Goal: Task Accomplishment & Management: Manage account settings

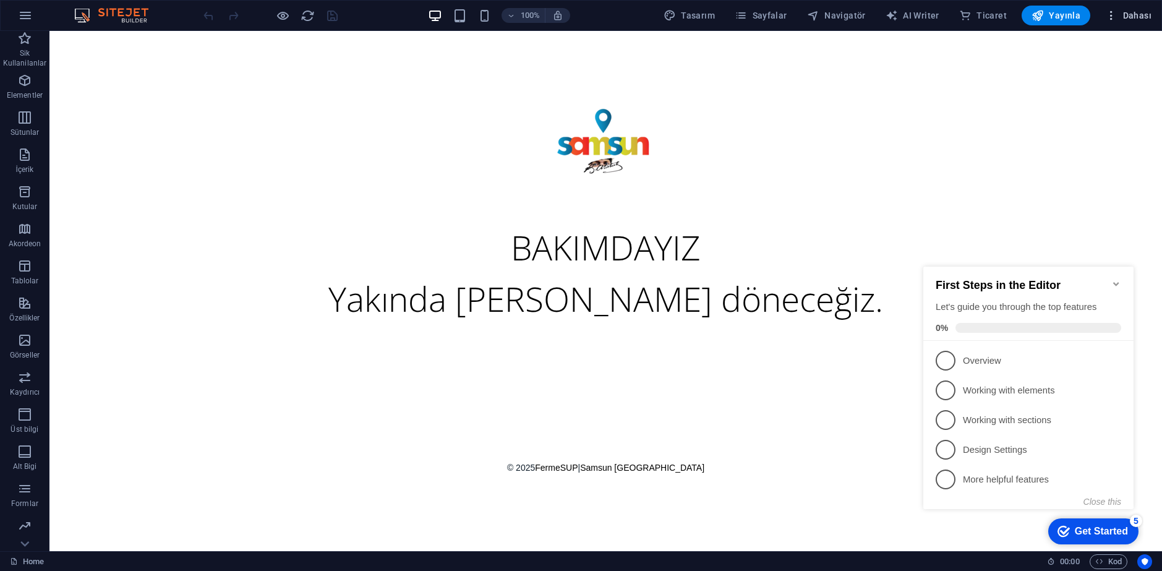
click at [1123, 17] on span "Dahası" at bounding box center [1128, 15] width 46 height 12
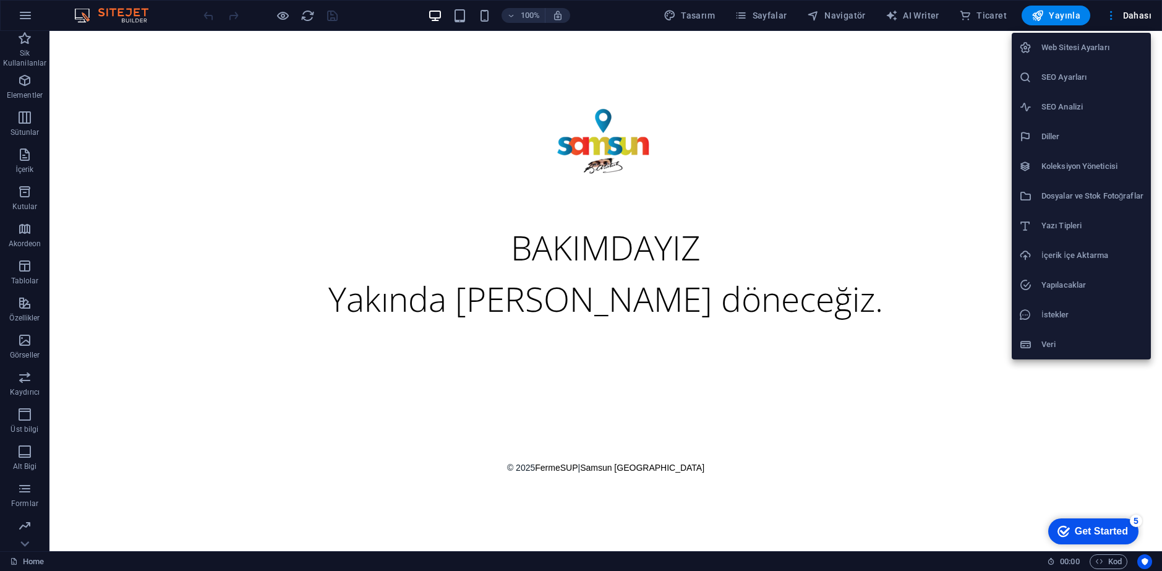
click at [1065, 59] on li "Web Sitesi Ayarları" at bounding box center [1081, 48] width 139 height 30
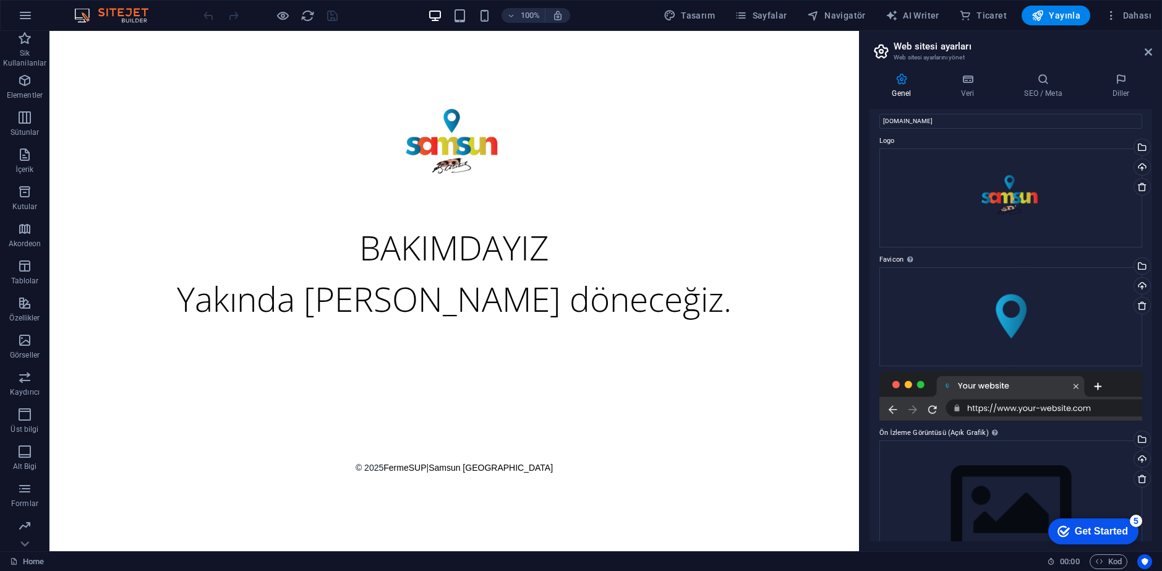
scroll to position [70, 0]
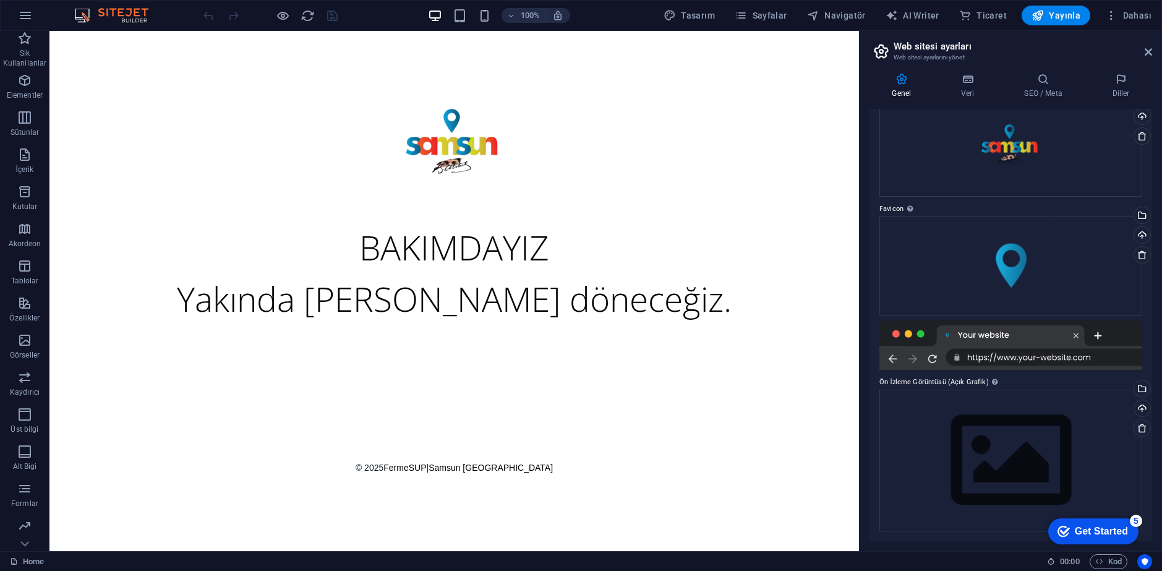
click at [1002, 356] on div at bounding box center [1010, 344] width 263 height 49
click at [975, 84] on icon at bounding box center [968, 79] width 58 height 12
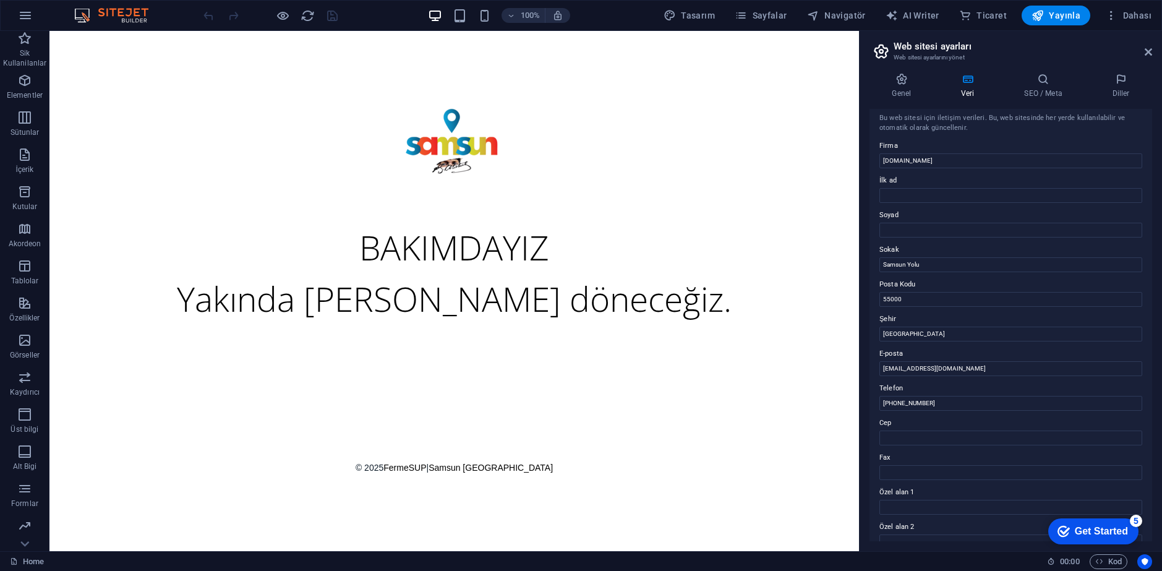
scroll to position [0, 0]
click at [900, 85] on h4 "Genel" at bounding box center [903, 86] width 69 height 26
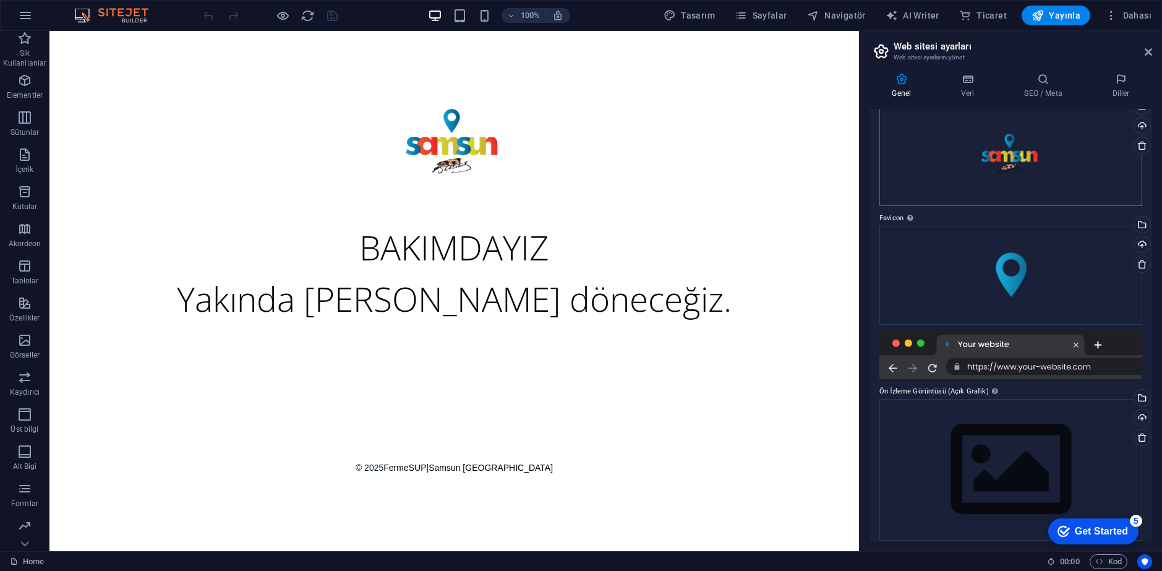
scroll to position [70, 0]
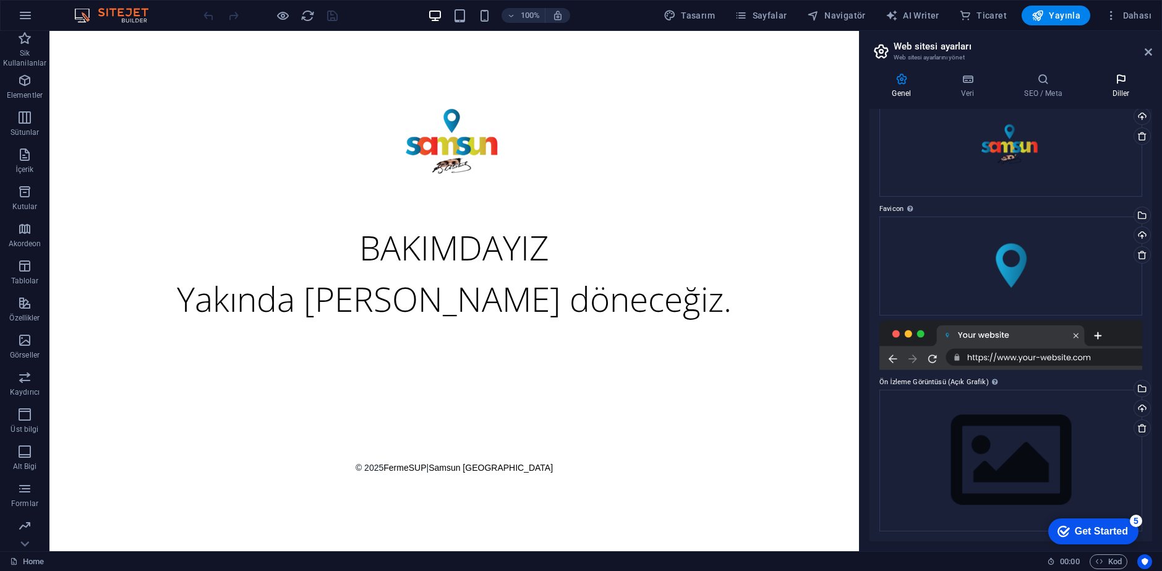
click at [1106, 79] on icon at bounding box center [1121, 79] width 62 height 12
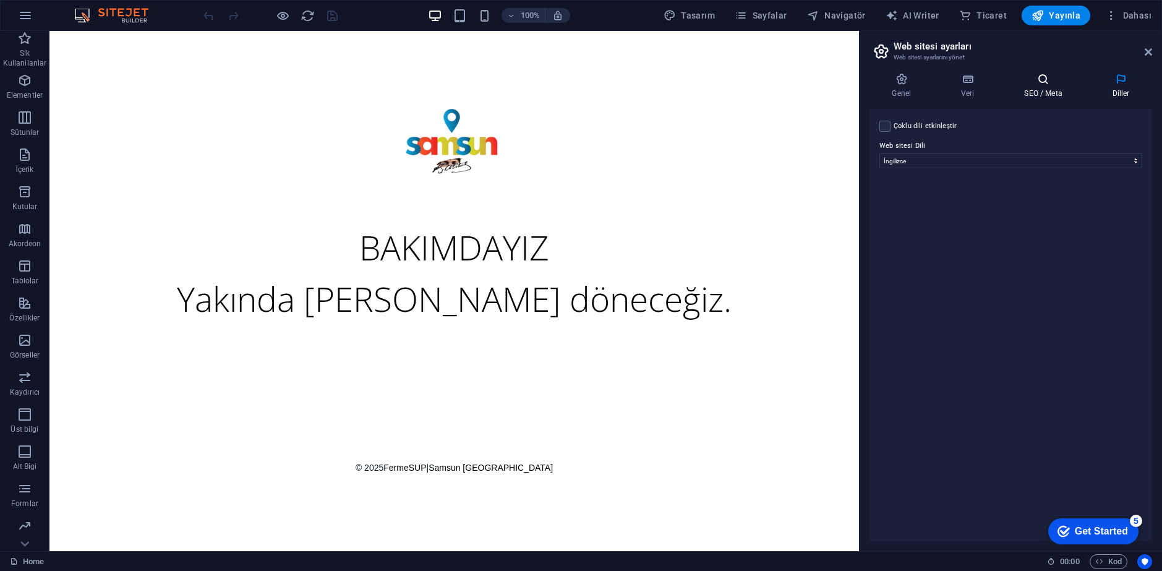
click at [1054, 93] on h4 "SEO / Meta" at bounding box center [1046, 86] width 88 height 26
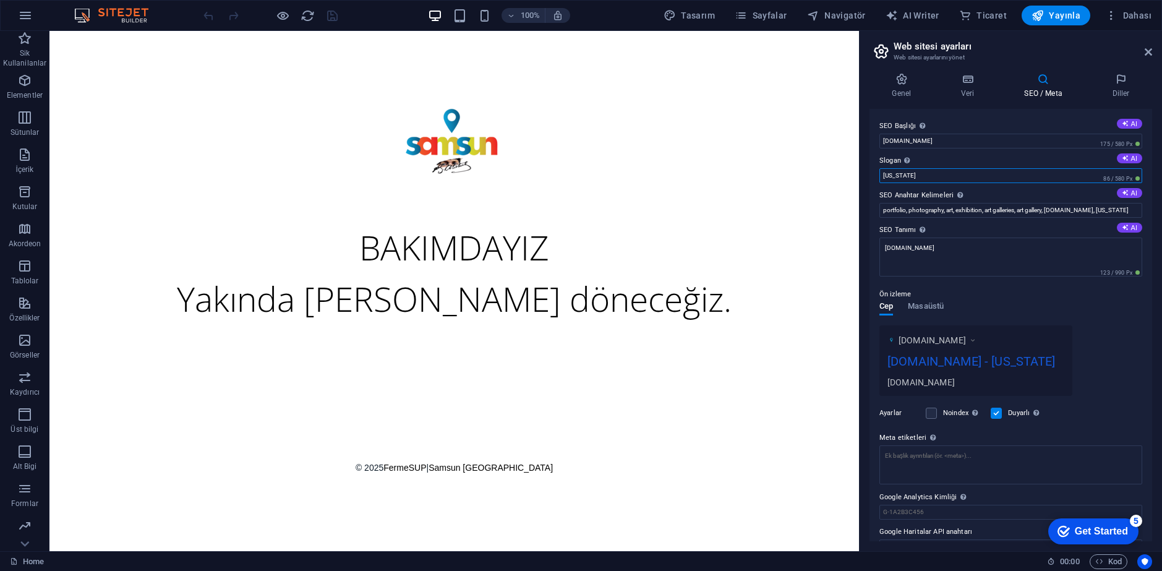
click at [915, 176] on input "[US_STATE]" at bounding box center [1010, 175] width 263 height 15
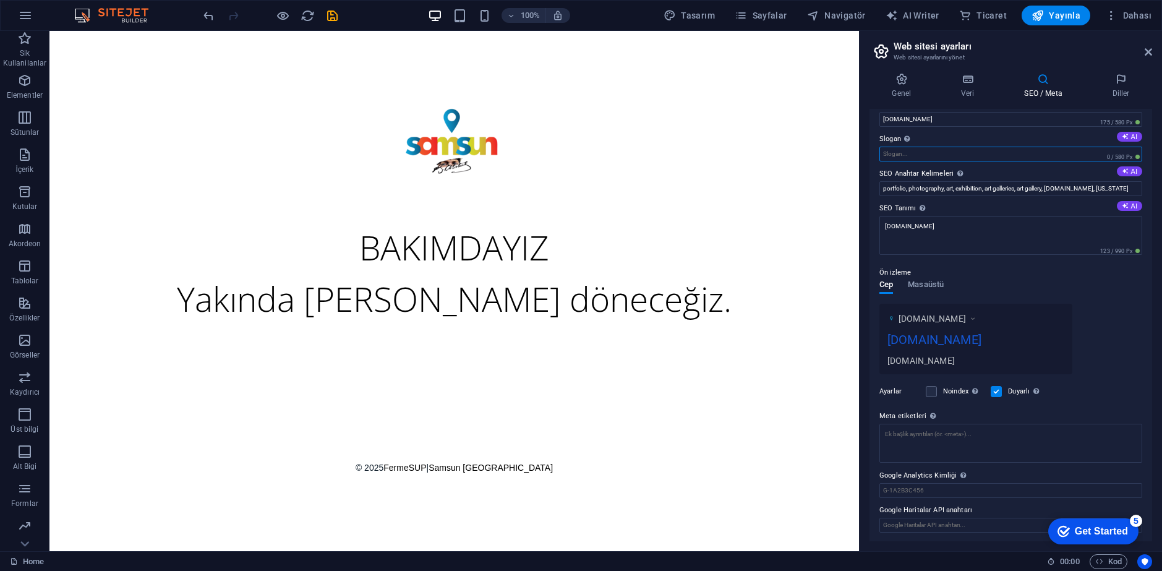
scroll to position [23, 0]
type input "k"
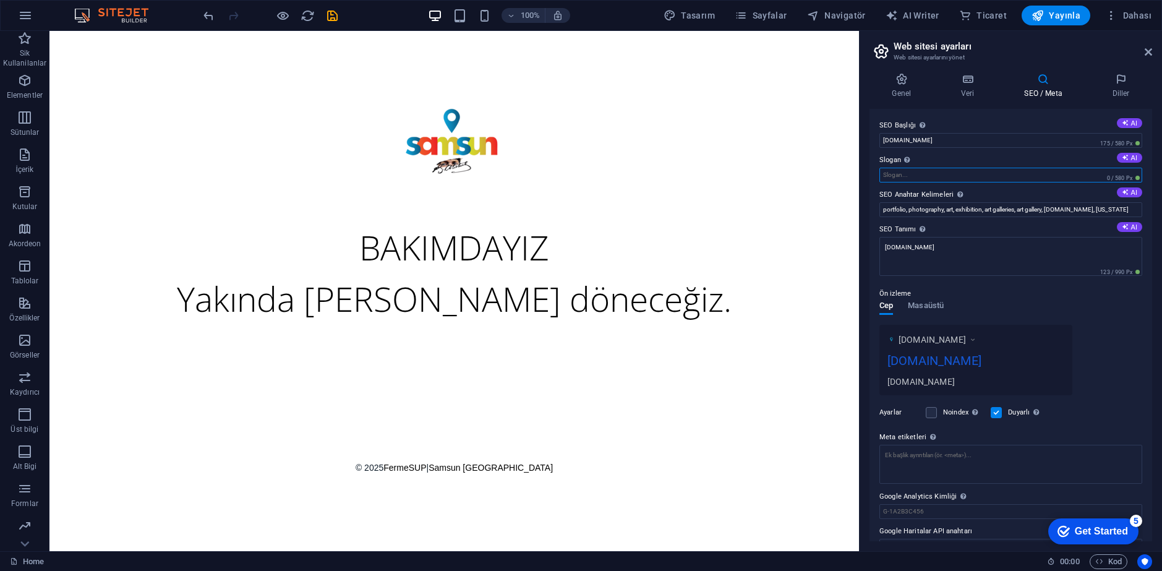
scroll to position [0, 0]
click at [1140, 50] on h2 "Web sitesi ayarları" at bounding box center [1023, 46] width 258 height 11
click at [1141, 50] on h2 "Web sitesi ayarları" at bounding box center [1023, 46] width 258 height 11
click at [1149, 51] on icon at bounding box center [1148, 52] width 7 height 10
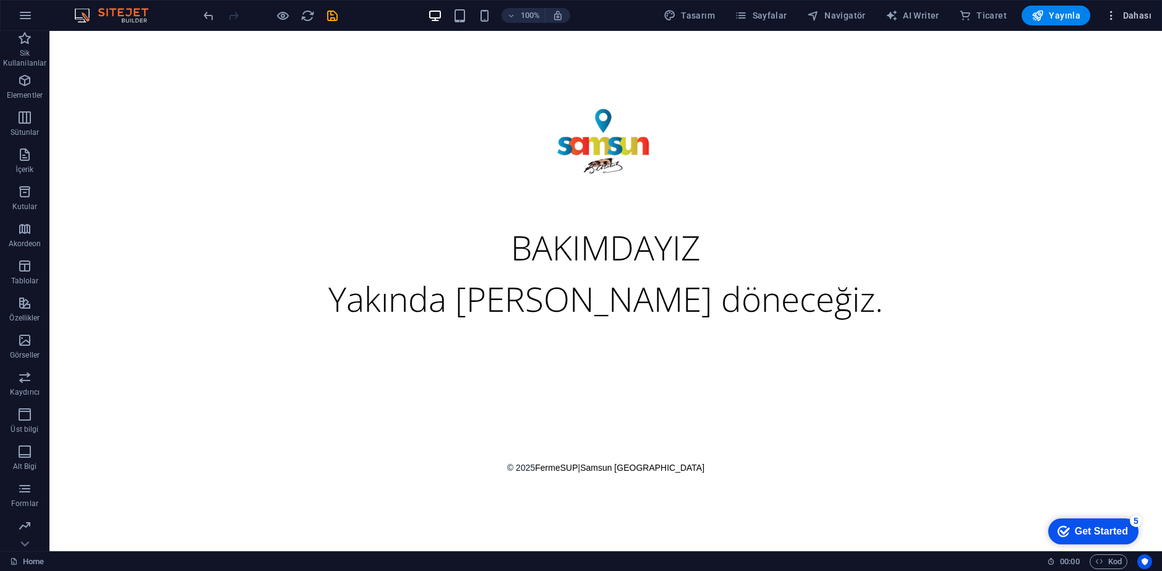
click at [1122, 7] on button "Dahası" at bounding box center [1128, 16] width 56 height 20
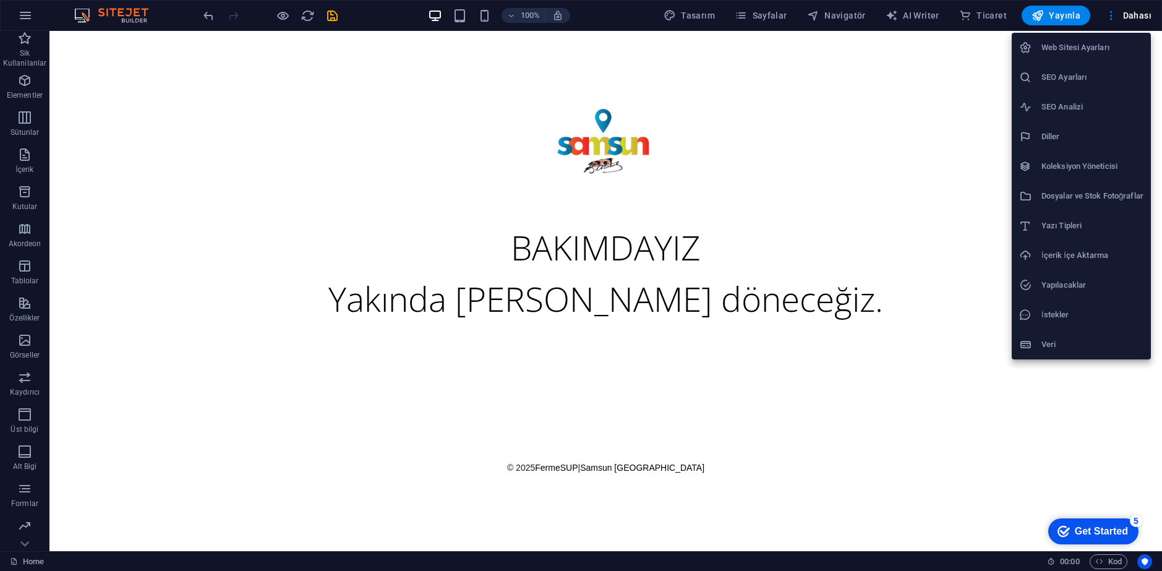
click at [1067, 54] on h6 "Web Sitesi Ayarları" at bounding box center [1092, 47] width 102 height 15
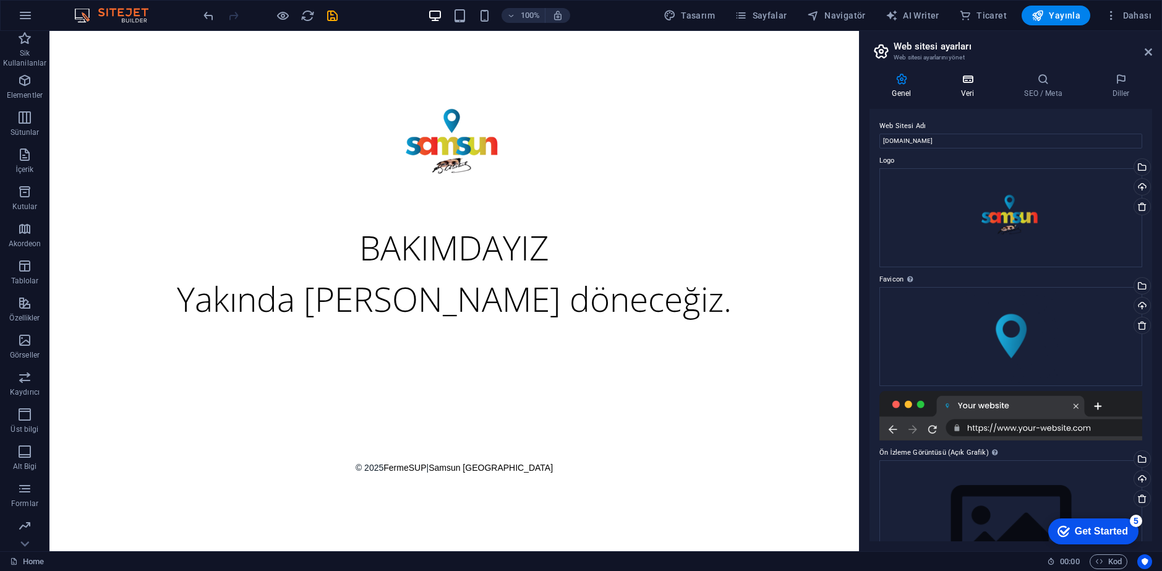
click at [981, 86] on h4 "Veri" at bounding box center [970, 86] width 63 height 26
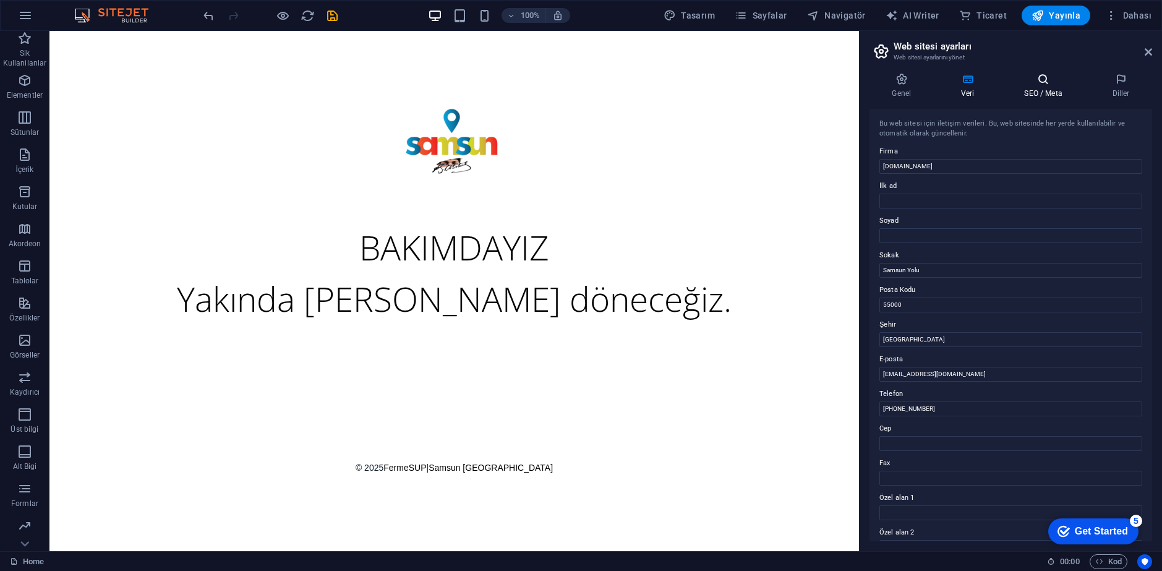
click at [1046, 83] on icon at bounding box center [1043, 79] width 83 height 12
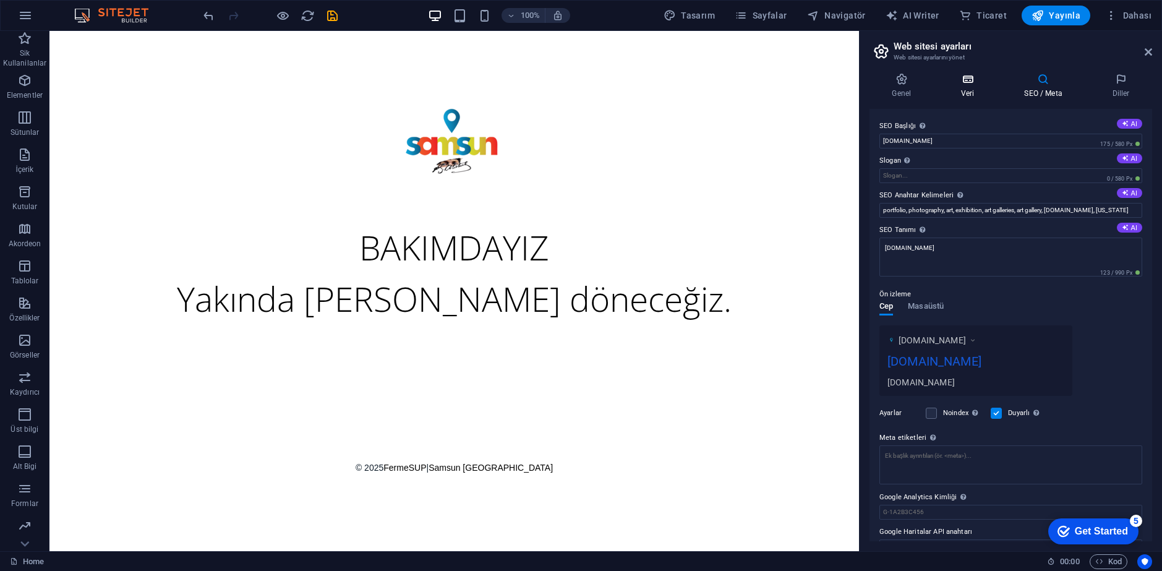
click at [941, 87] on h4 "Veri" at bounding box center [970, 86] width 63 height 26
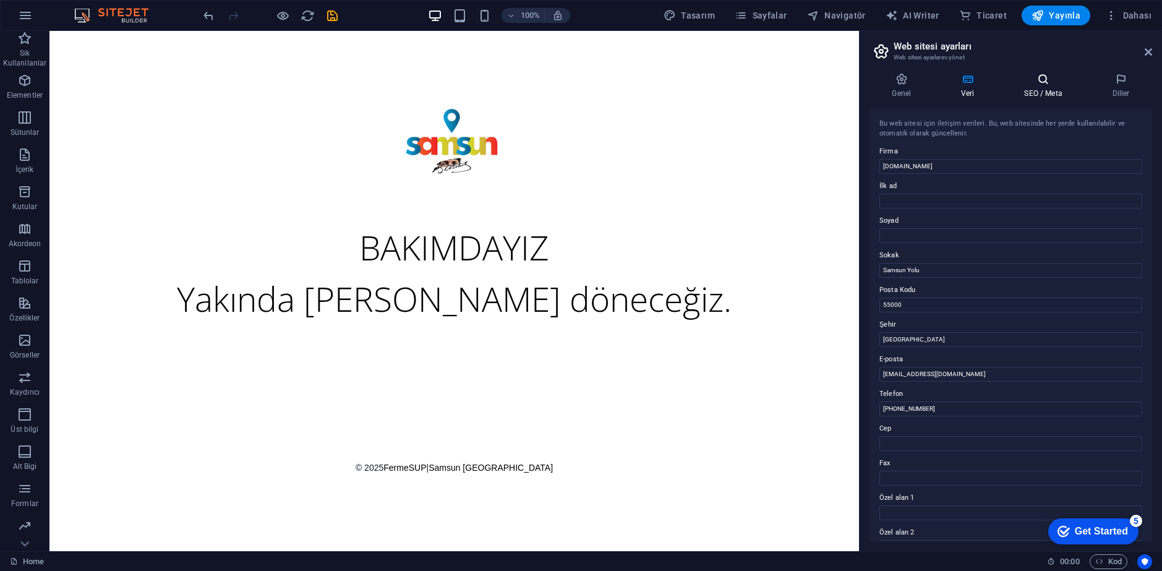
click at [1036, 82] on icon at bounding box center [1043, 79] width 83 height 12
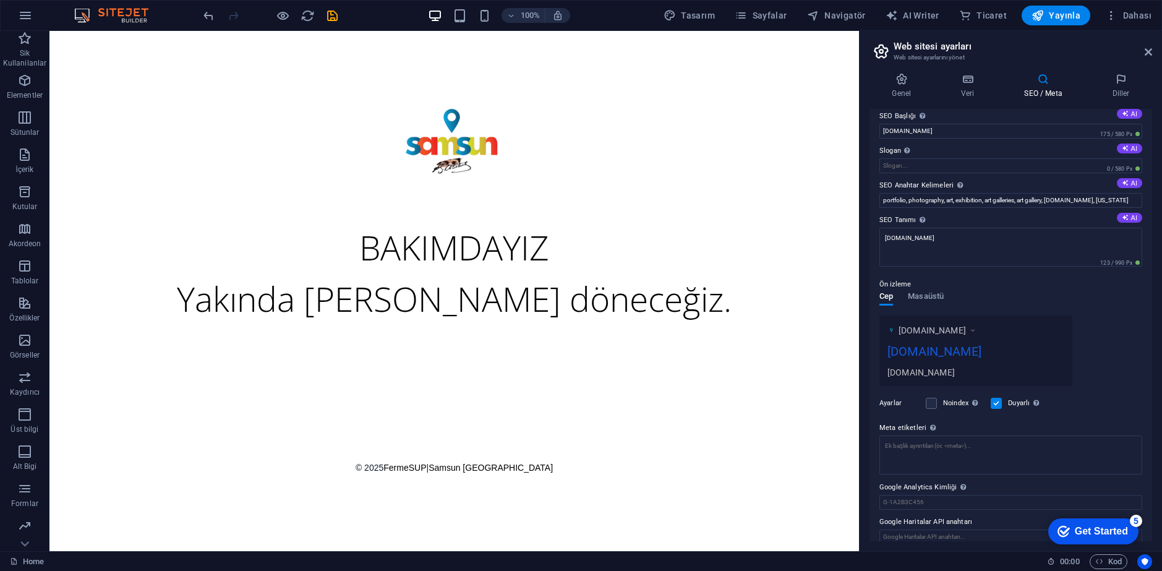
scroll to position [23, 0]
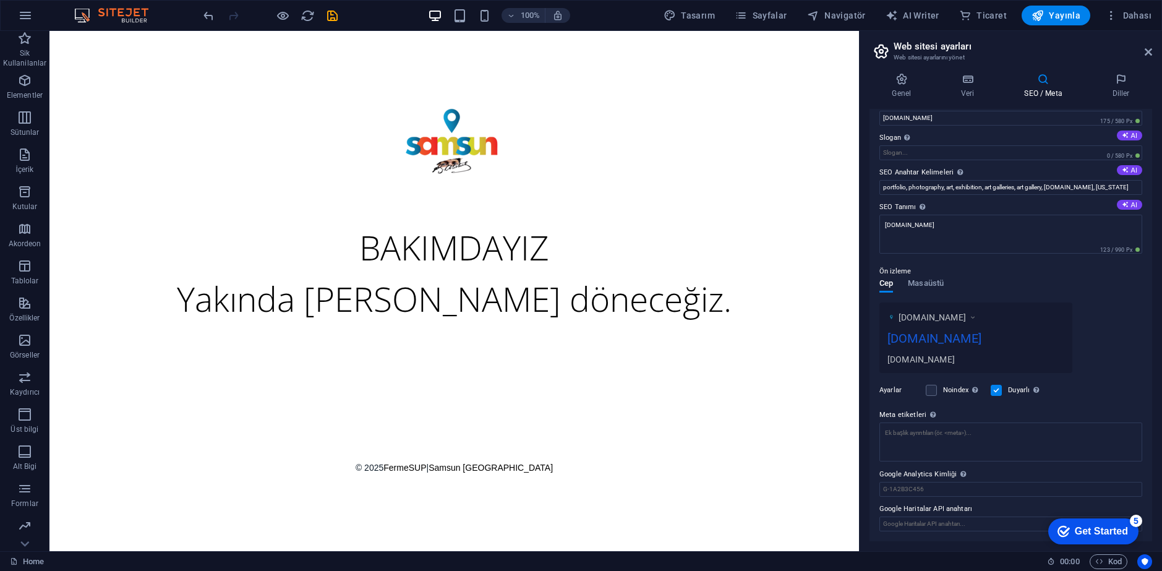
click at [1138, 53] on header "Web sitesi ayarları Web sitesi ayarlarını yönet" at bounding box center [1012, 47] width 280 height 32
click at [1147, 55] on header "Web sitesi ayarları Web sitesi ayarlarını yönet" at bounding box center [1012, 47] width 280 height 32
click at [1147, 55] on icon at bounding box center [1148, 52] width 7 height 10
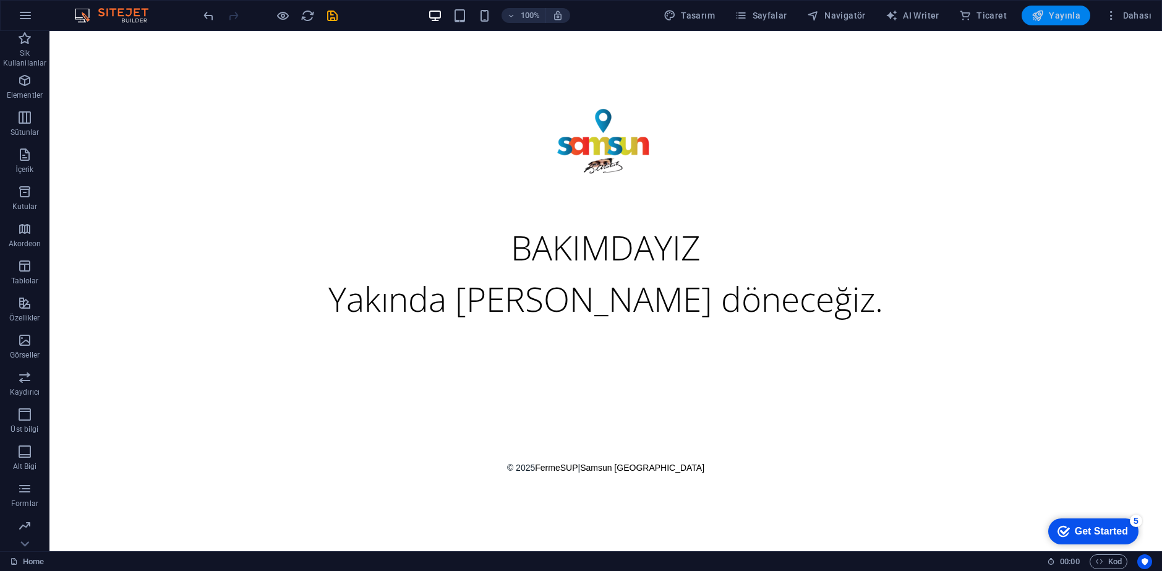
click at [1059, 17] on span "Yayınla" at bounding box center [1055, 15] width 49 height 12
